Goal: Information Seeking & Learning: Learn about a topic

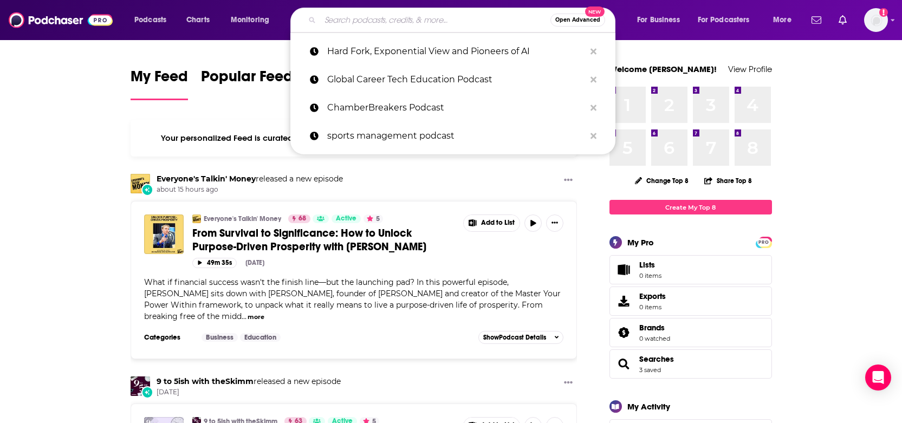
click at [357, 18] on input "Search podcasts, credits, & more..." at bounding box center [435, 19] width 230 height 17
click at [372, 58] on p "Hard Fork, Exponential View and Pioneers of AI" at bounding box center [456, 51] width 258 height 28
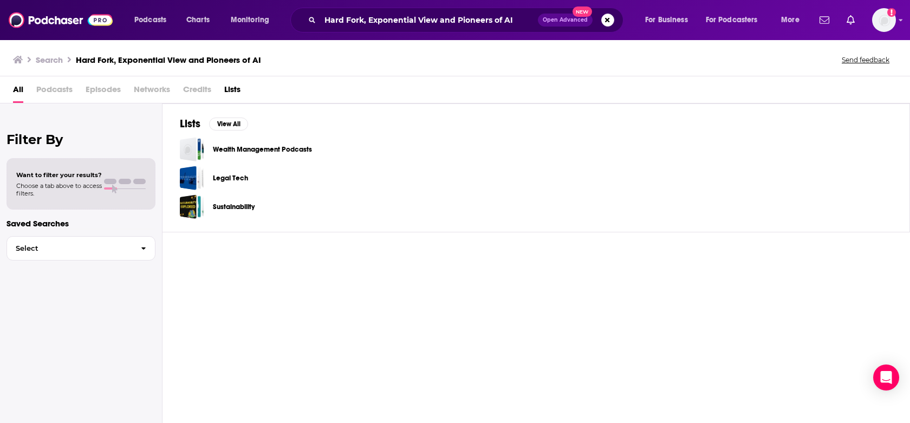
click at [55, 92] on span "Podcasts" at bounding box center [54, 92] width 36 height 22
click at [467, 19] on input "Hard Fork, Exponential View and Pioneers of AI" at bounding box center [429, 19] width 218 height 17
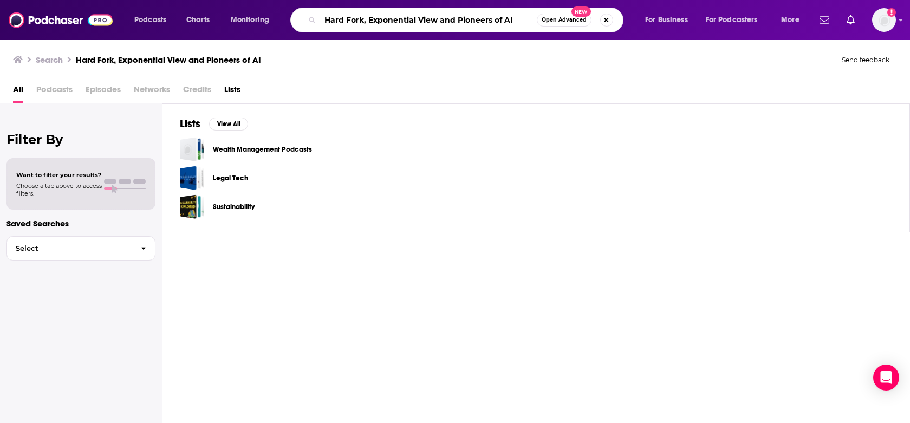
drag, startPoint x: 365, startPoint y: 19, endPoint x: 552, endPoint y: 29, distance: 187.6
click at [552, 29] on div "Hard Fork, Exponential View and Pioneers of AI Open Advanced New" at bounding box center [456, 20] width 333 height 25
type input "Hard For"
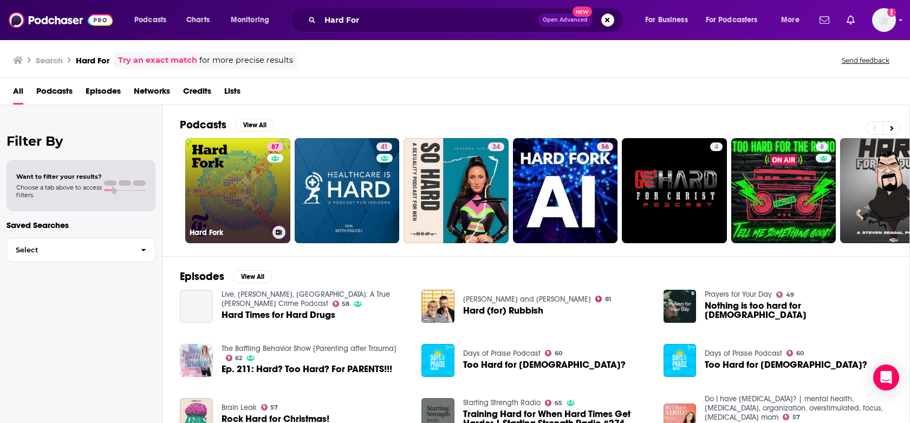
click at [262, 207] on link "87 Hard Fork" at bounding box center [237, 190] width 105 height 105
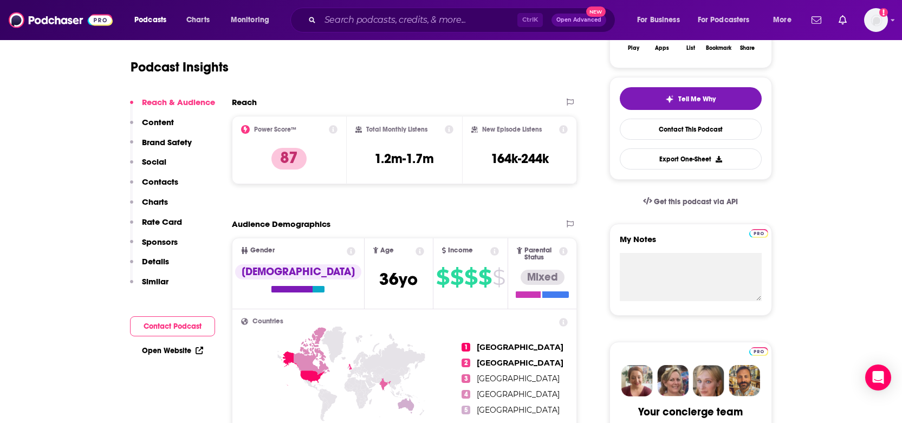
scroll to position [217, 0]
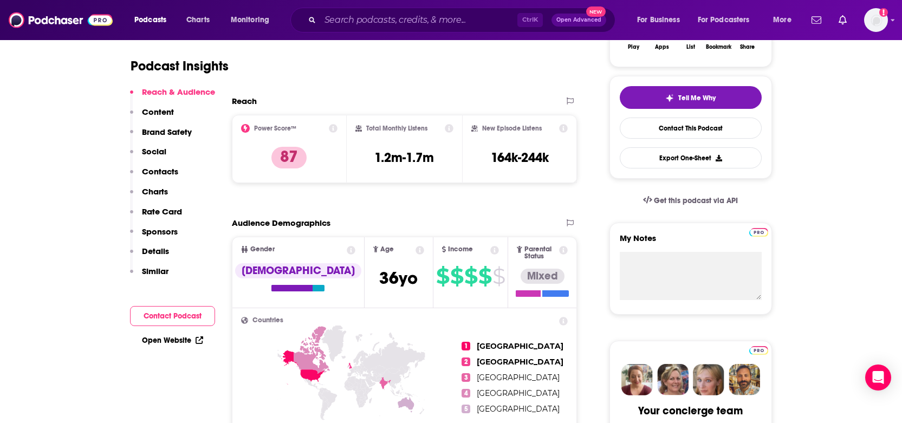
click at [162, 112] on p "Content" at bounding box center [158, 112] width 32 height 10
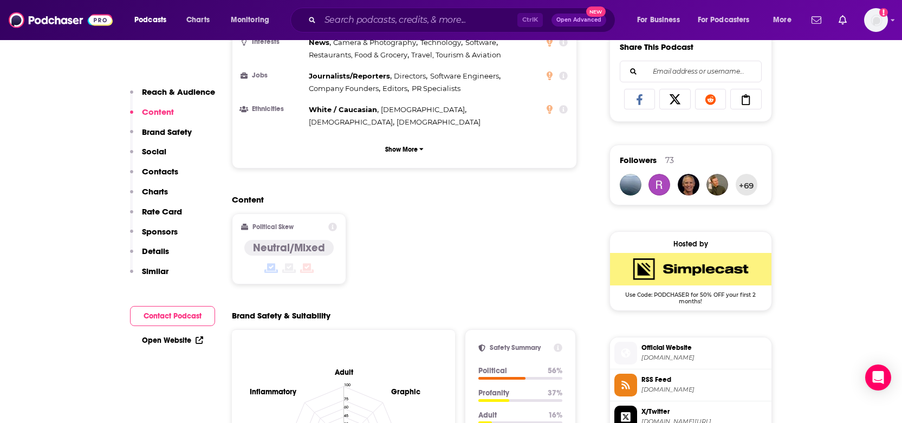
scroll to position [689, 0]
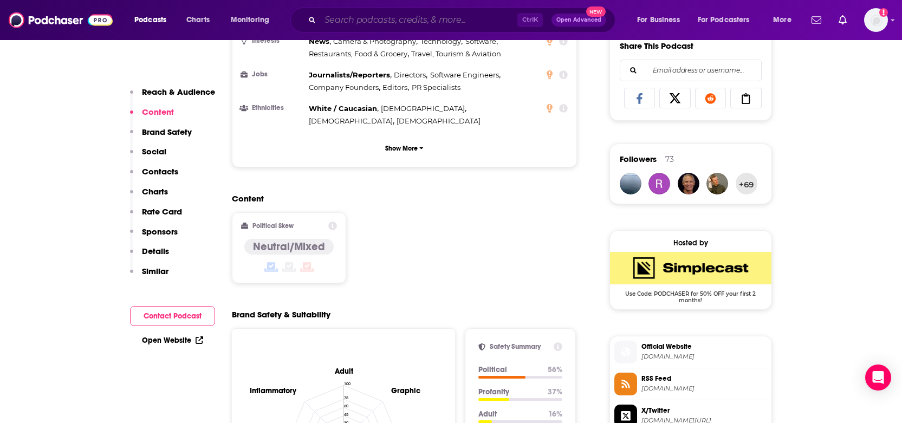
click at [335, 19] on input "Search podcasts, credits, & more..." at bounding box center [418, 19] width 197 height 17
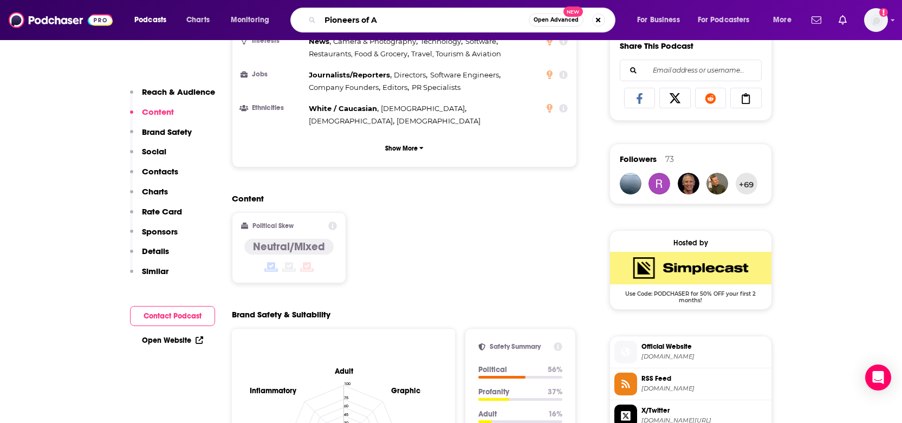
type input "Pioneers of AI"
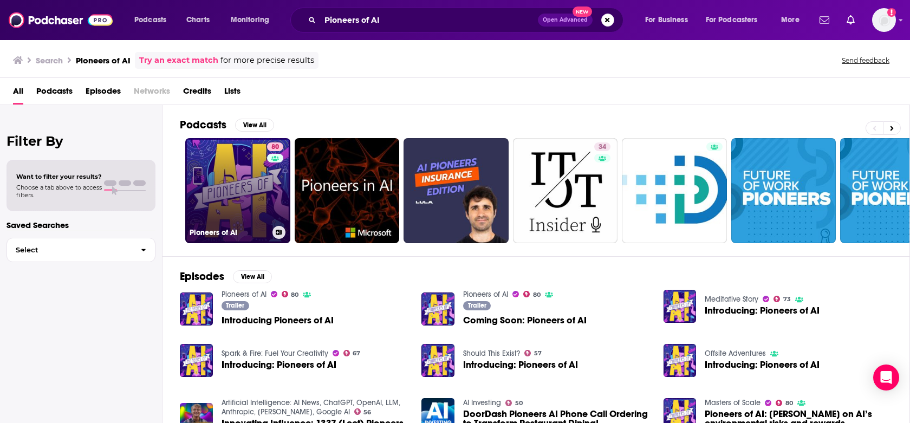
click at [251, 207] on link "80 Pioneers of AI" at bounding box center [237, 190] width 105 height 105
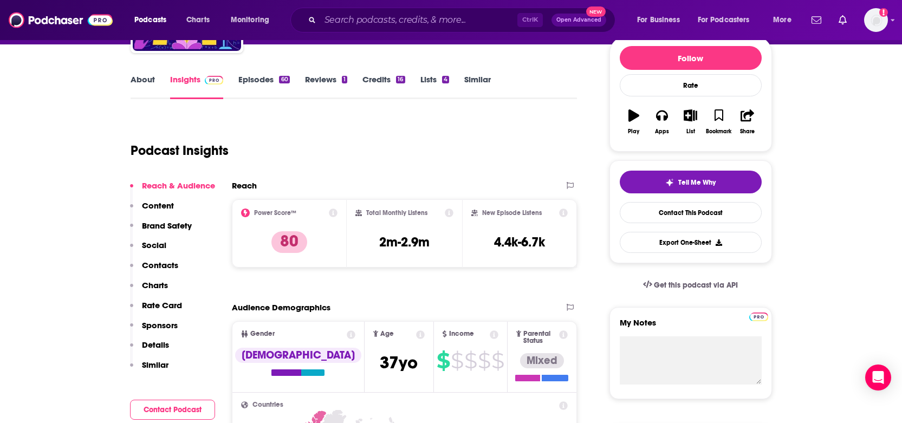
scroll to position [162, 0]
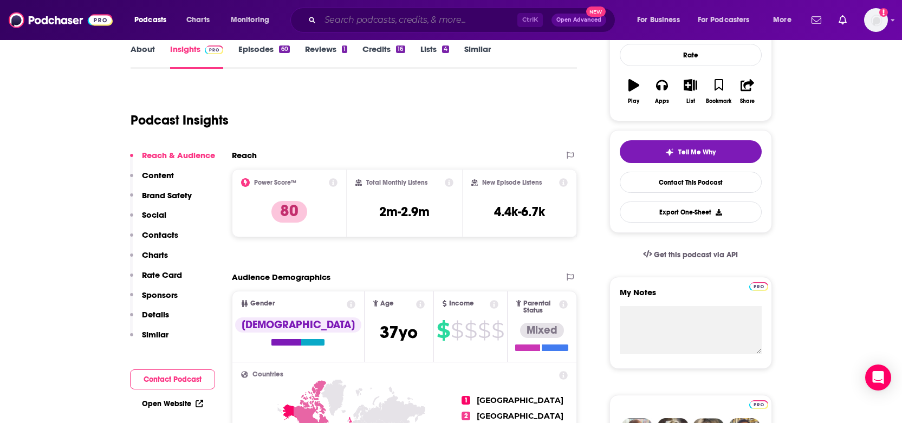
click at [396, 22] on input "Search podcasts, credits, & more..." at bounding box center [418, 19] width 197 height 17
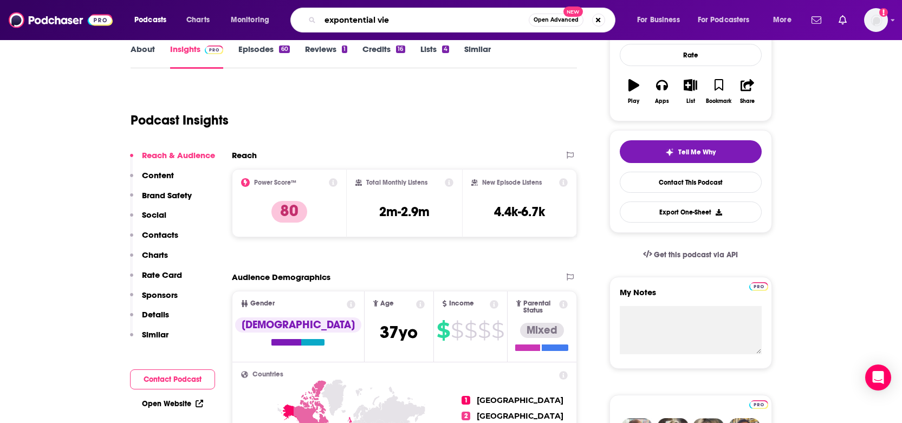
type input "expontential view"
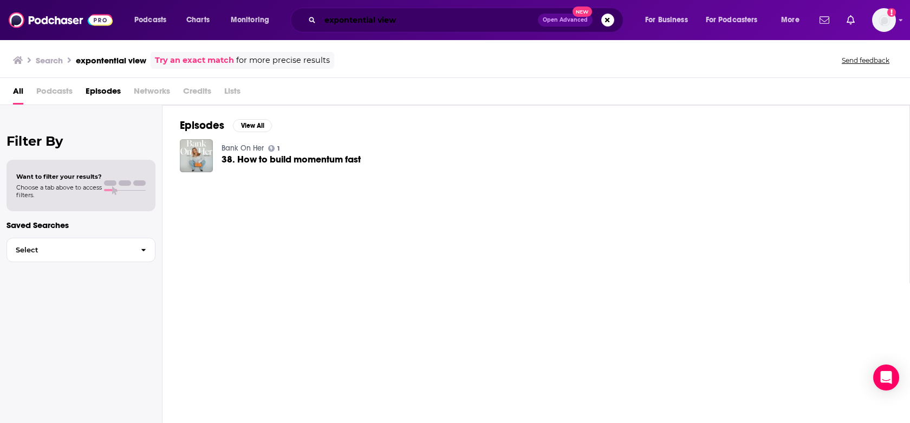
click at [344, 16] on input "expontential view" at bounding box center [429, 19] width 218 height 17
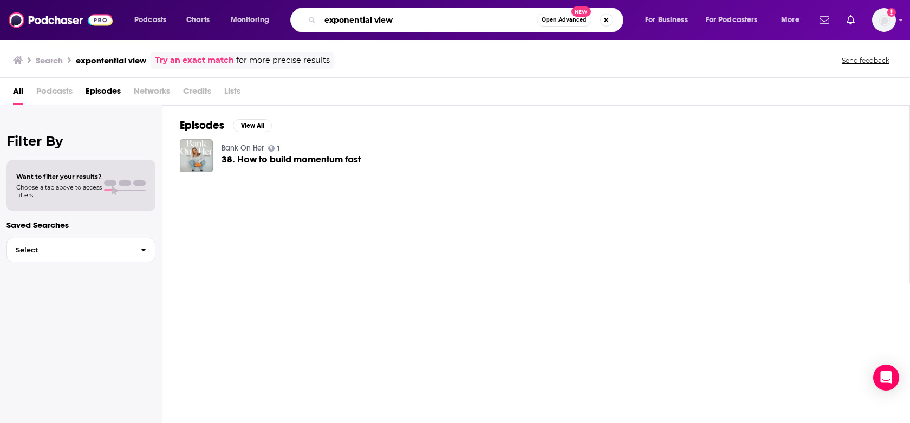
type input "exponential view"
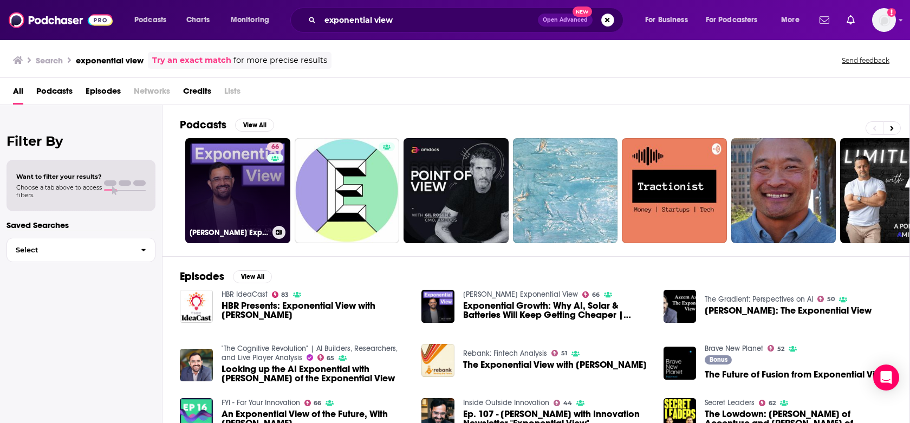
click at [225, 190] on link "66 [PERSON_NAME] Exponential View" at bounding box center [237, 190] width 105 height 105
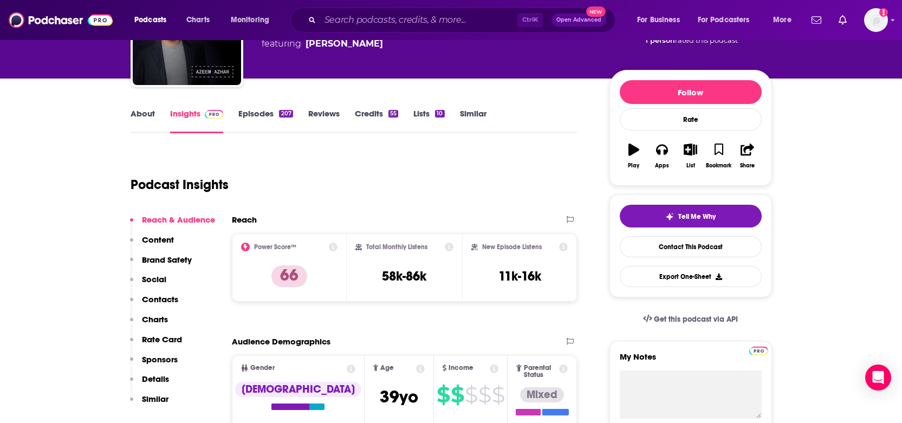
scroll to position [217, 0]
